Goal: Find specific page/section: Find specific page/section

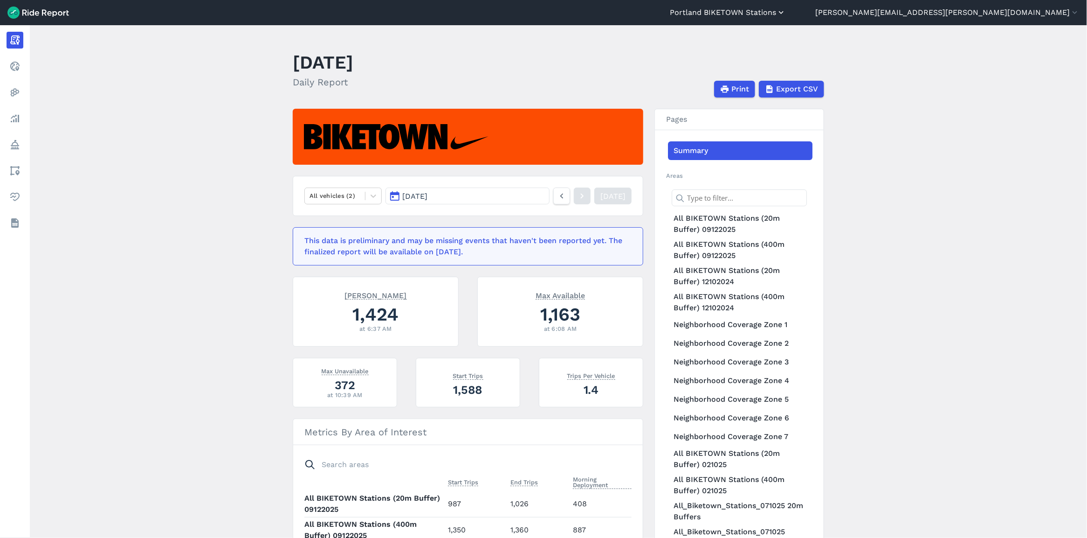
click at [786, 14] on icon "button" at bounding box center [781, 12] width 9 height 9
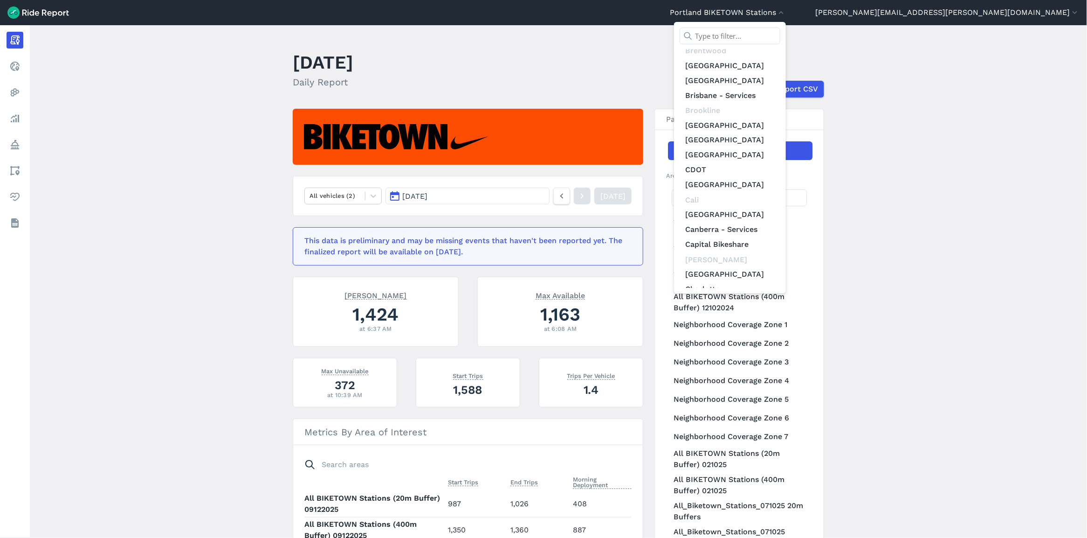
scroll to position [1012, 0]
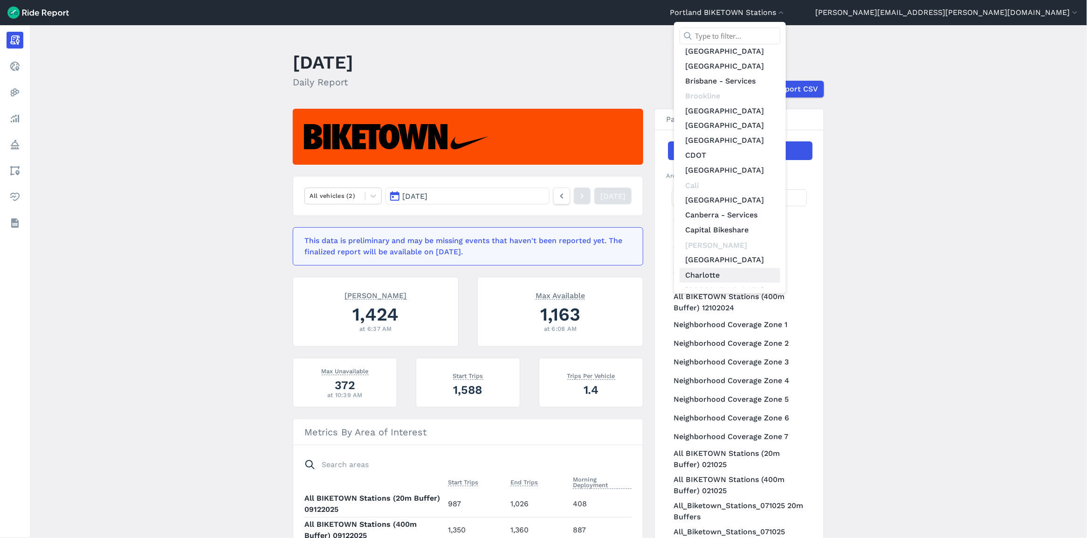
click at [780, 268] on link "Charlotte" at bounding box center [730, 275] width 101 height 15
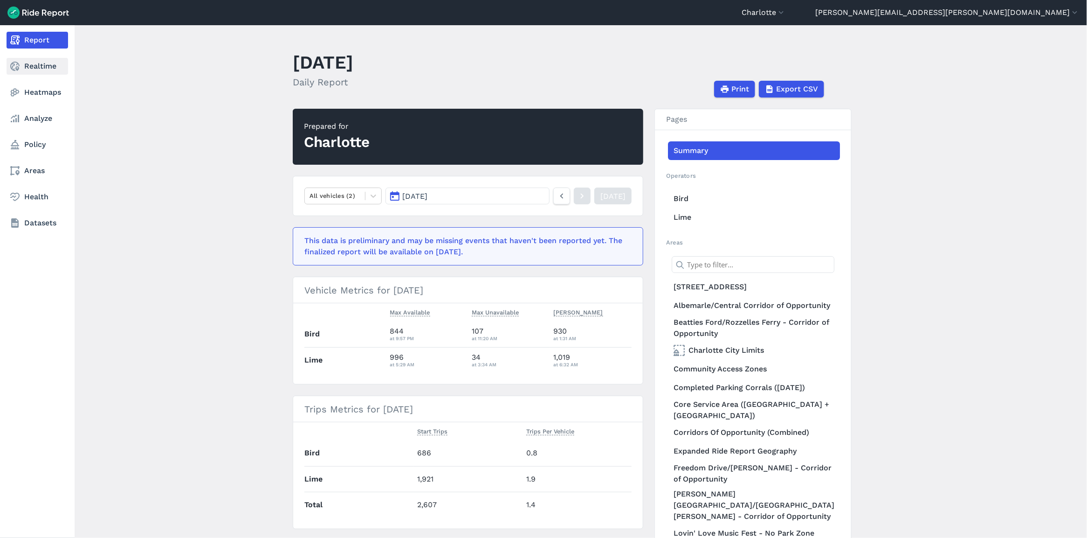
click at [25, 65] on link "Realtime" at bounding box center [38, 66] width 62 height 17
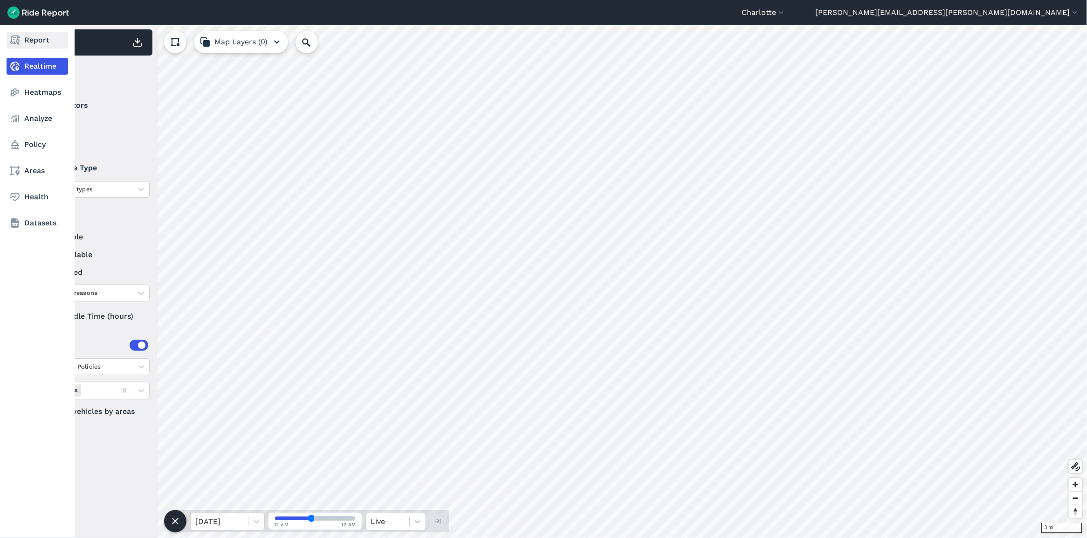
click at [25, 39] on link "Report" at bounding box center [38, 40] width 62 height 17
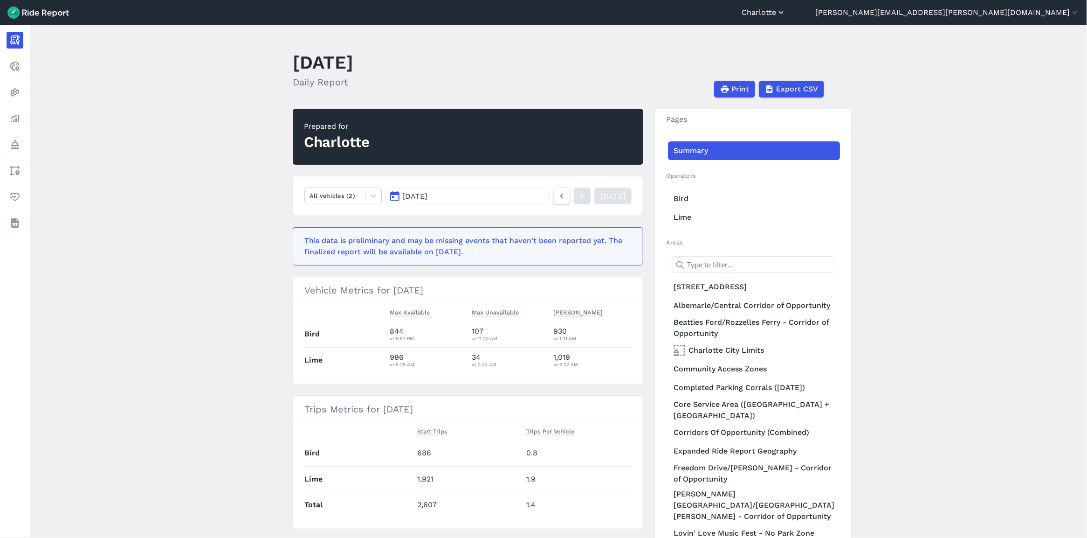
click at [786, 14] on icon "button" at bounding box center [781, 12] width 9 height 9
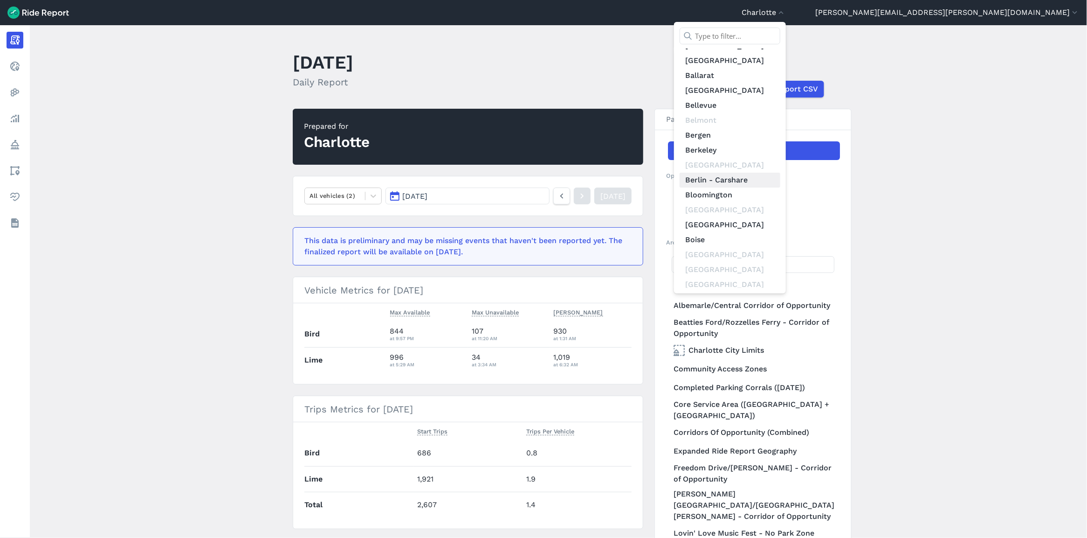
scroll to position [663, 0]
click at [1022, 203] on div at bounding box center [543, 269] width 1087 height 538
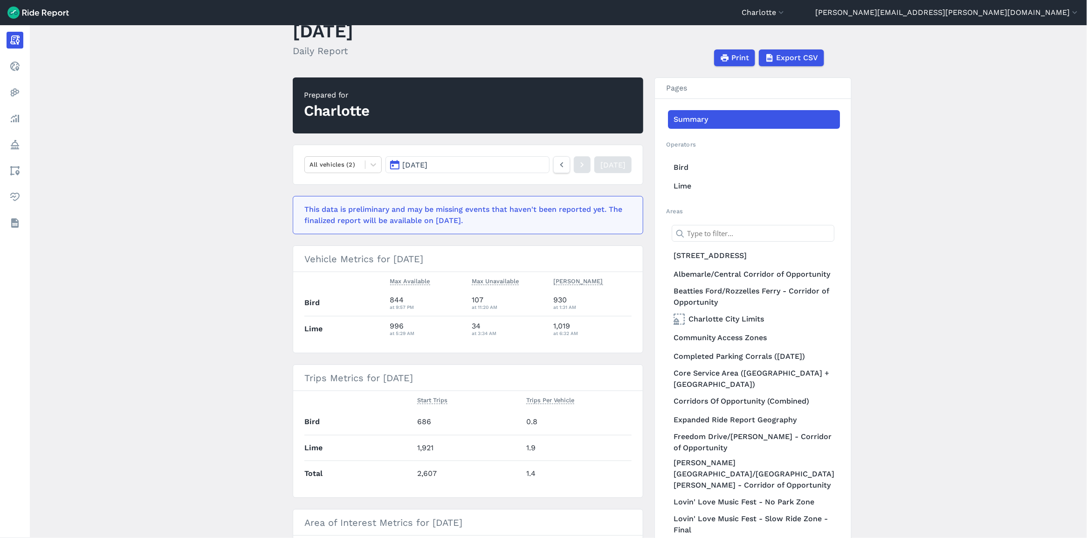
scroll to position [38, 0]
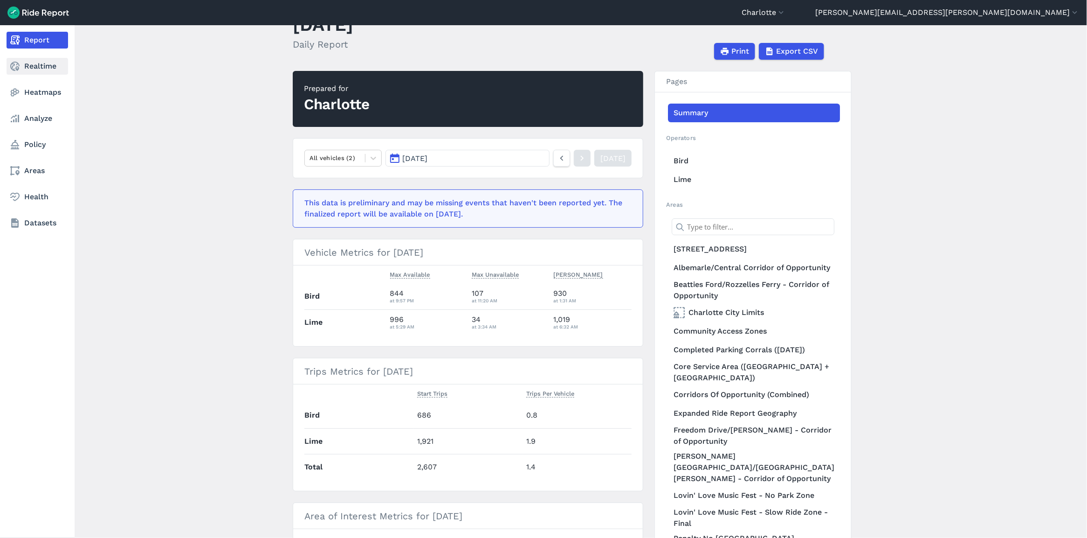
click at [14, 66] on icon at bounding box center [14, 66] width 11 height 11
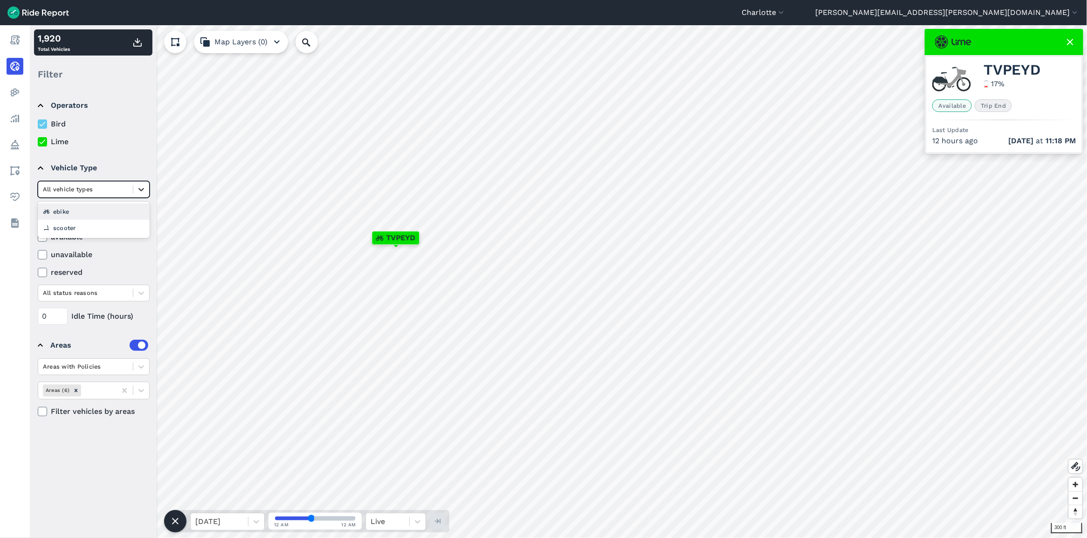
click at [140, 189] on icon at bounding box center [141, 189] width 9 height 9
click at [142, 291] on icon at bounding box center [141, 292] width 9 height 9
click at [991, 107] on span "Trip End" at bounding box center [993, 105] width 37 height 13
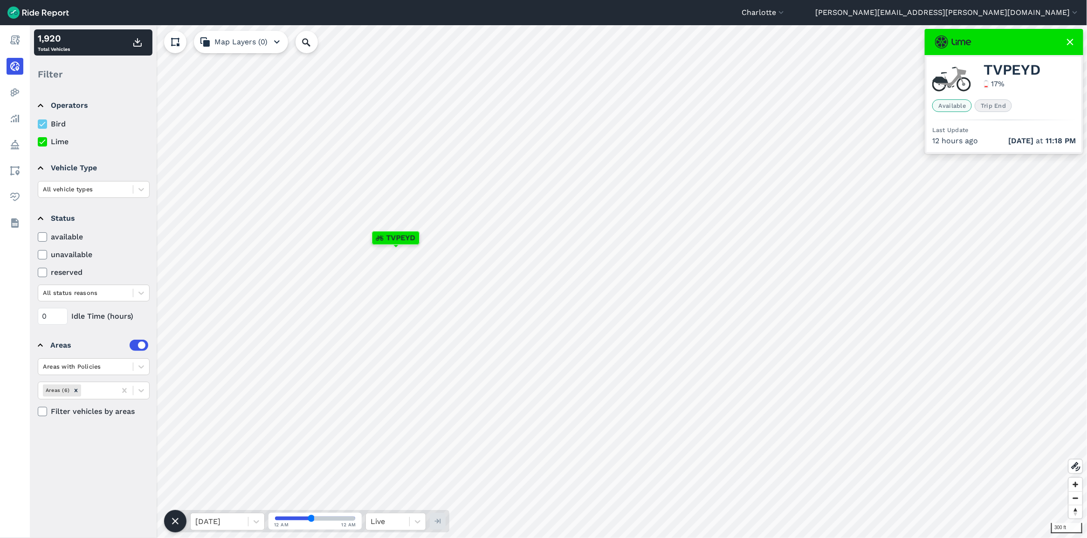
click at [1005, 107] on span "Trip End" at bounding box center [993, 105] width 37 height 13
